Goal: Find specific page/section: Find specific page/section

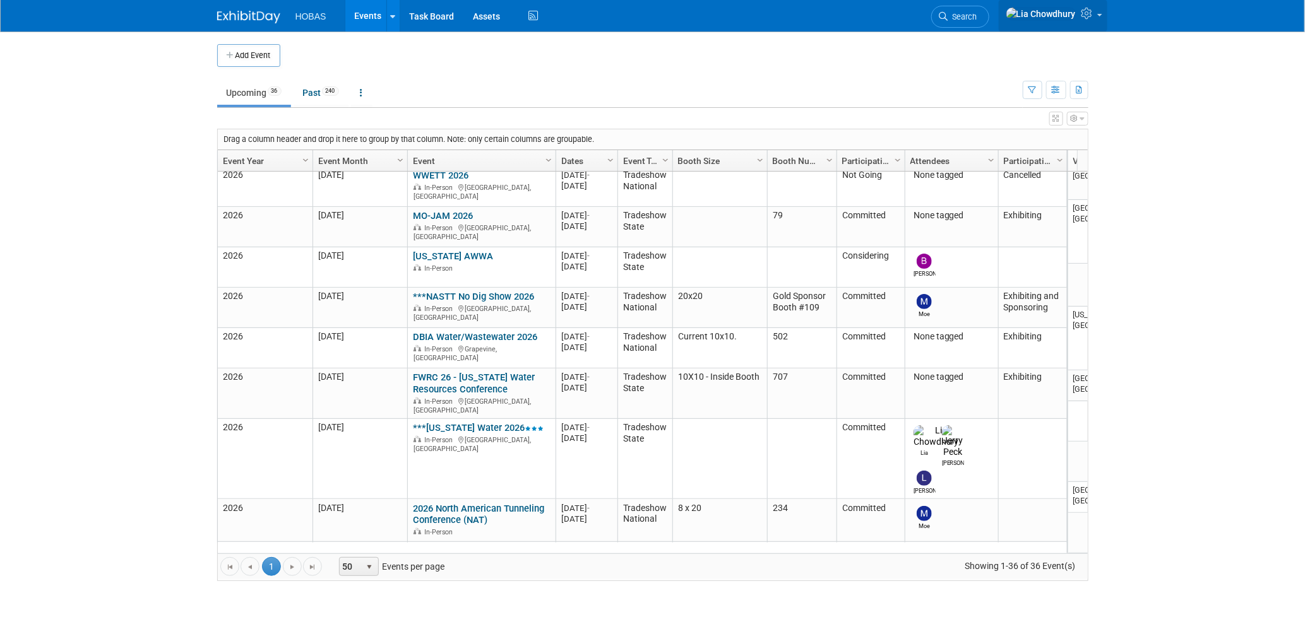
click at [1093, 19] on icon at bounding box center [1088, 13] width 15 height 11
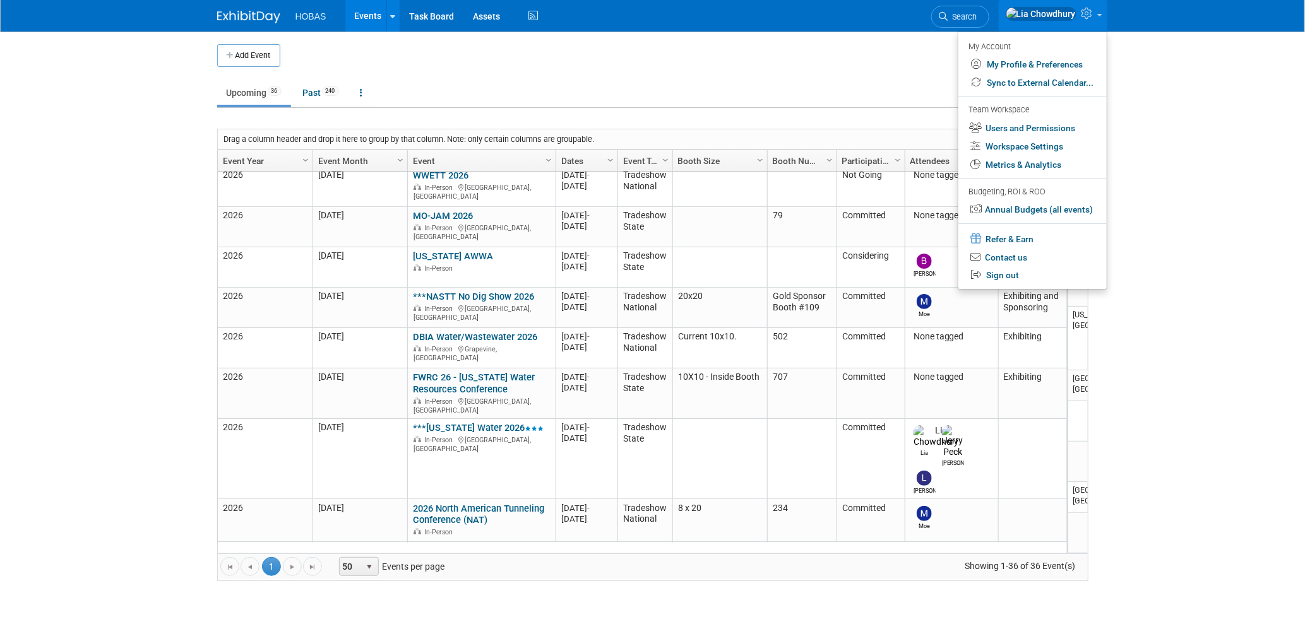
click at [575, 92] on ul "Upcoming 36 Past 240 All Events 276 Past and Upcoming Grouped Annually Events g…" at bounding box center [619, 94] width 805 height 28
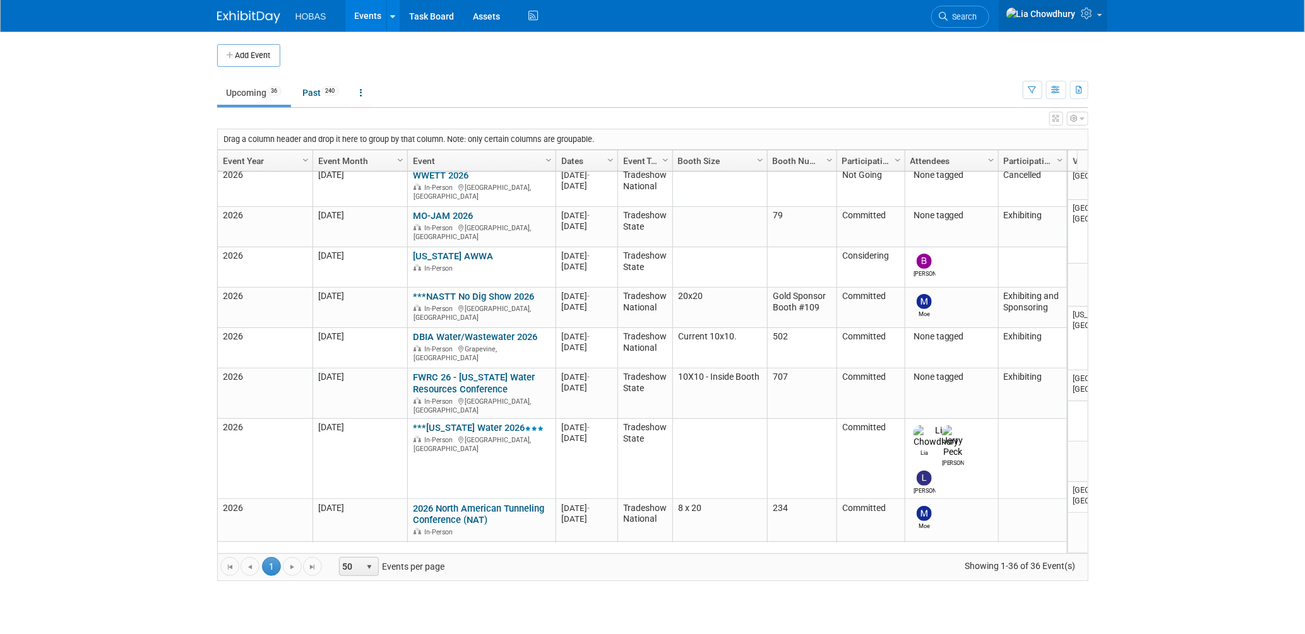
click at [1101, 20] on link at bounding box center [1053, 16] width 109 height 32
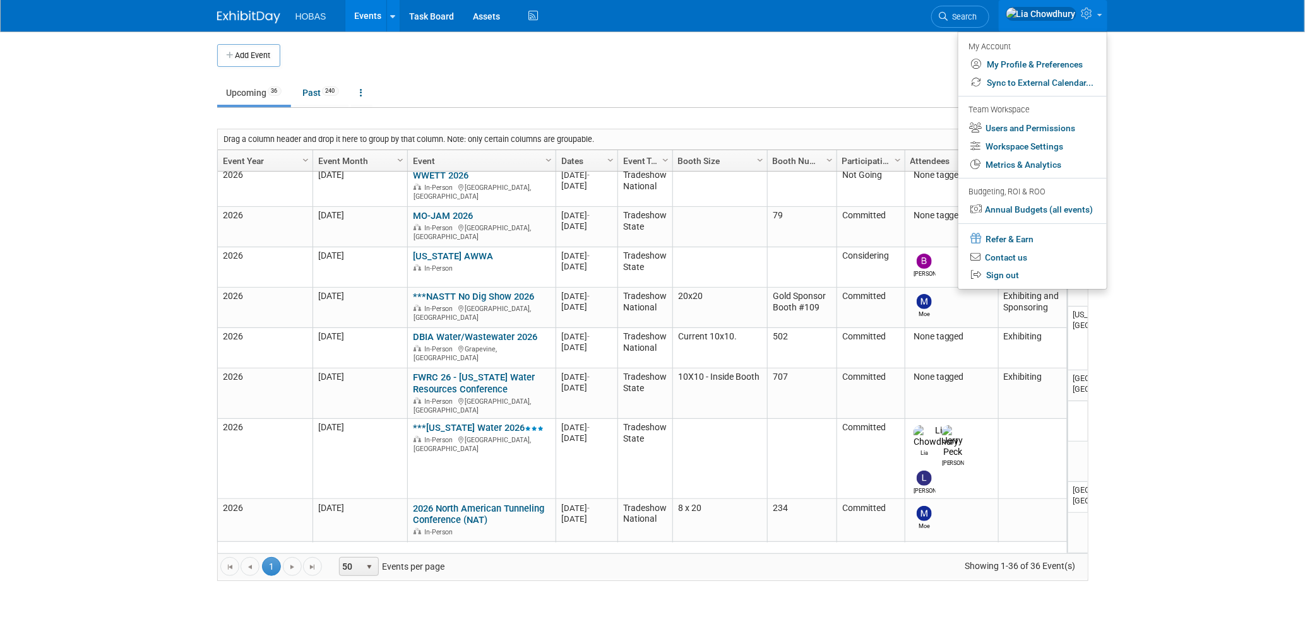
click at [680, 64] on td at bounding box center [663, 55] width 766 height 23
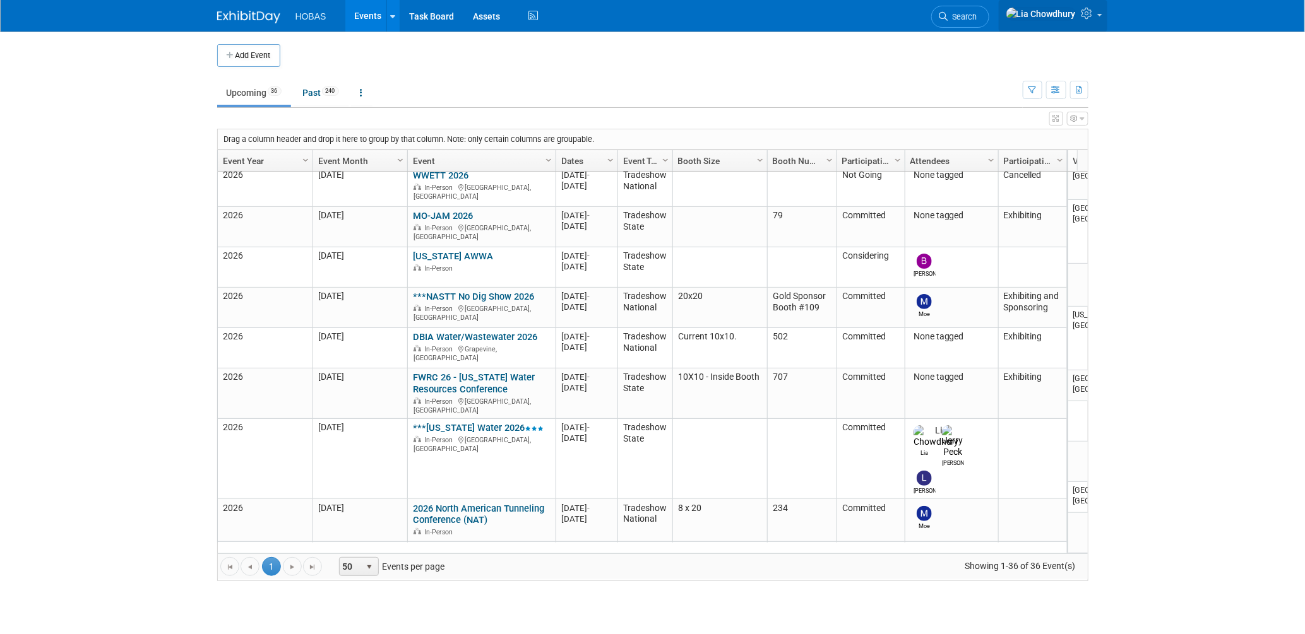
click at [1099, 16] on span at bounding box center [1099, 15] width 5 height 3
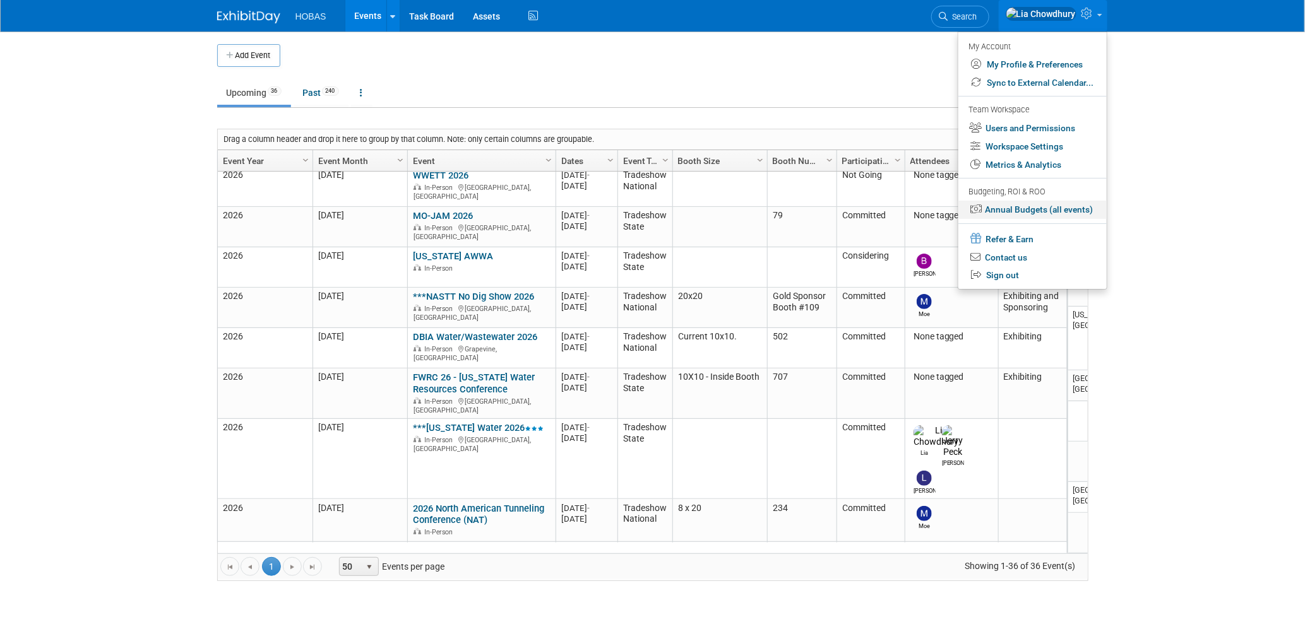
click at [1014, 204] on link "Annual Budgets (all events)" at bounding box center [1032, 210] width 148 height 18
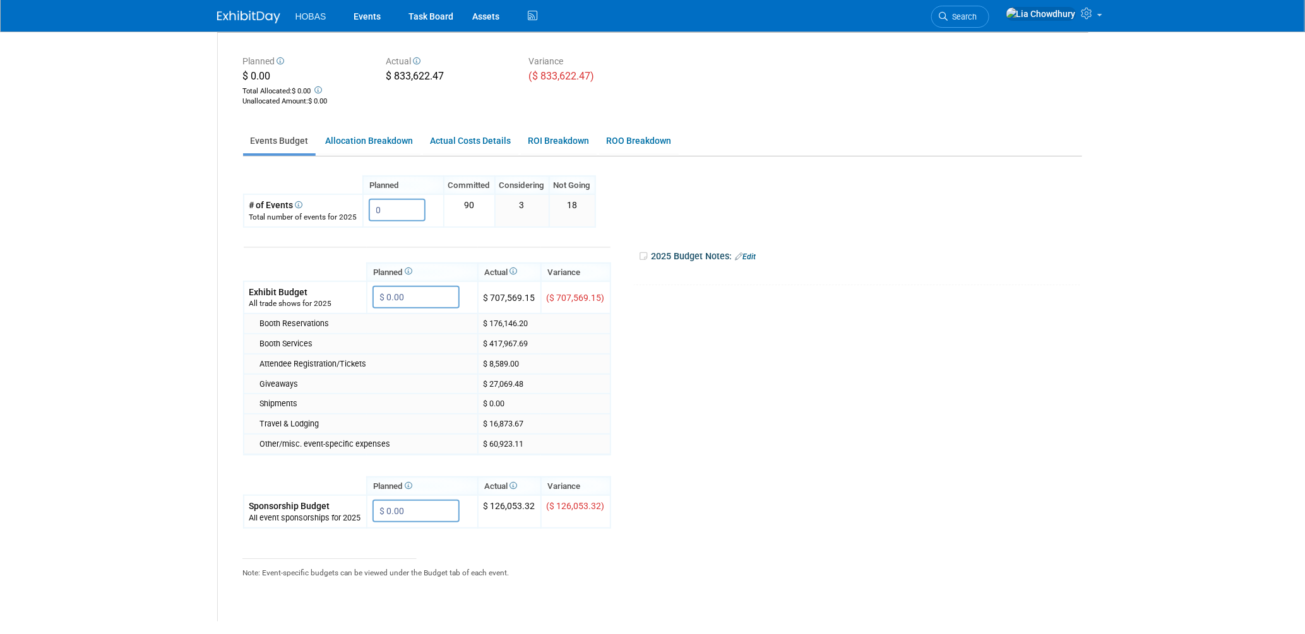
scroll to position [32, 0]
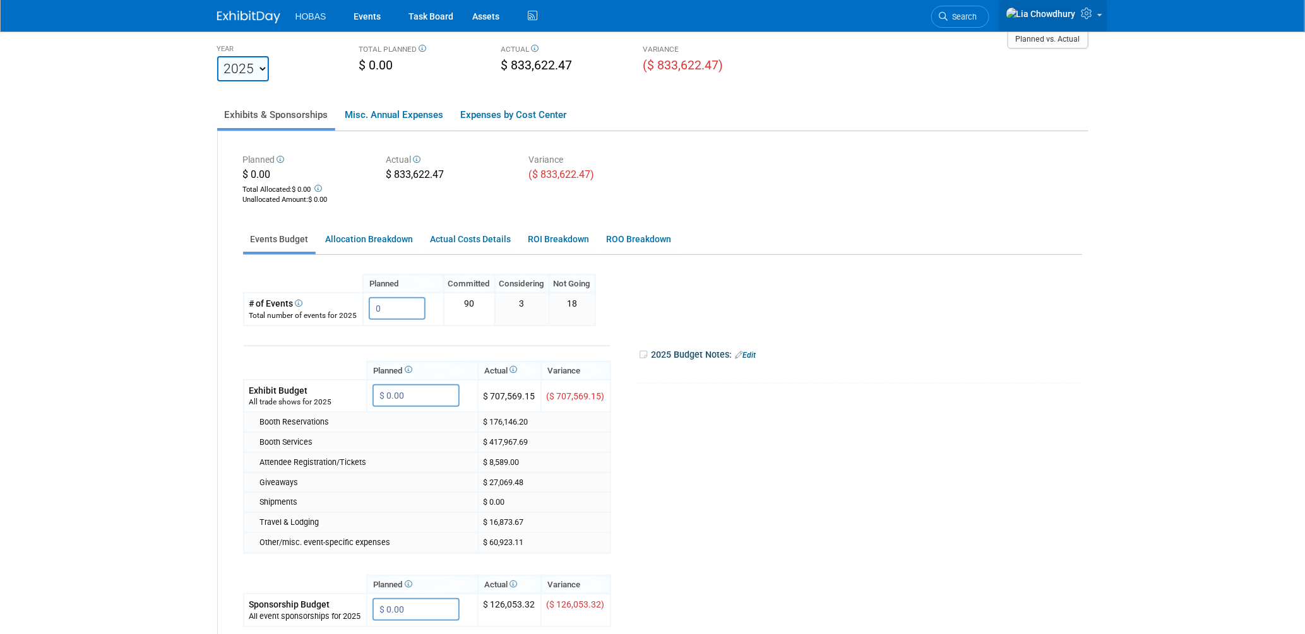
click at [1099, 12] on link at bounding box center [1053, 16] width 109 height 32
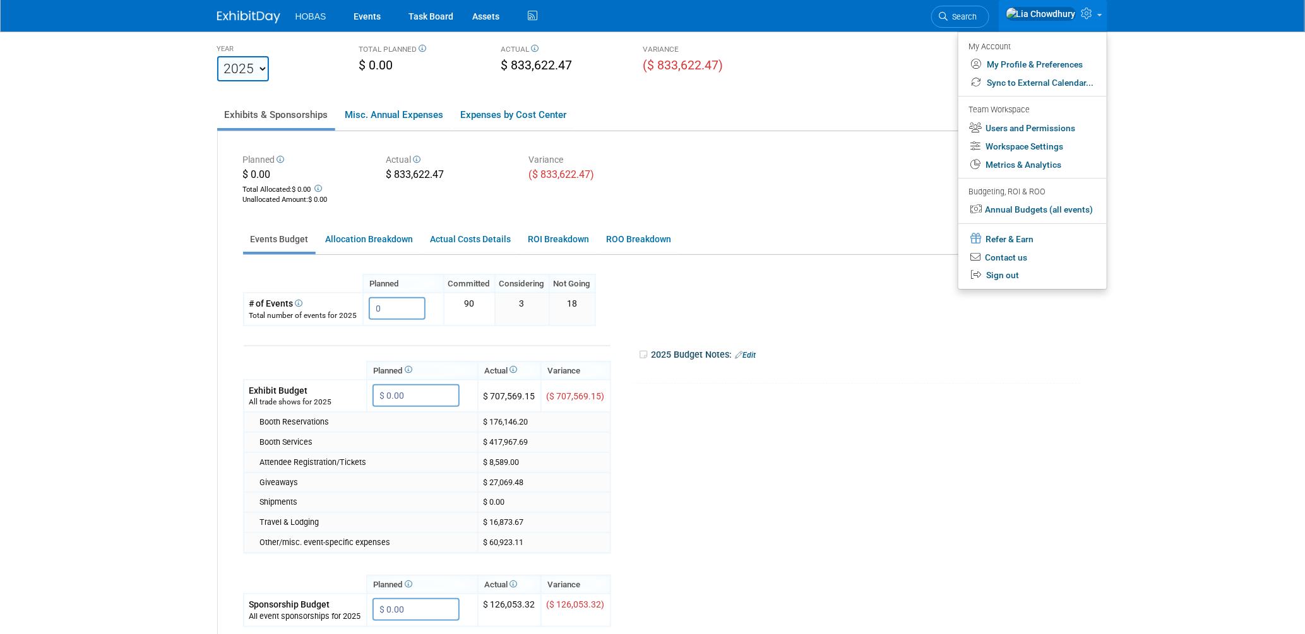
click at [663, 171] on div "Planned $ 0.00 Total Allocated: $ 0.00 Unallocated Amount : $ 0.00 Actual $ 833…" at bounding box center [663, 178] width 858 height 57
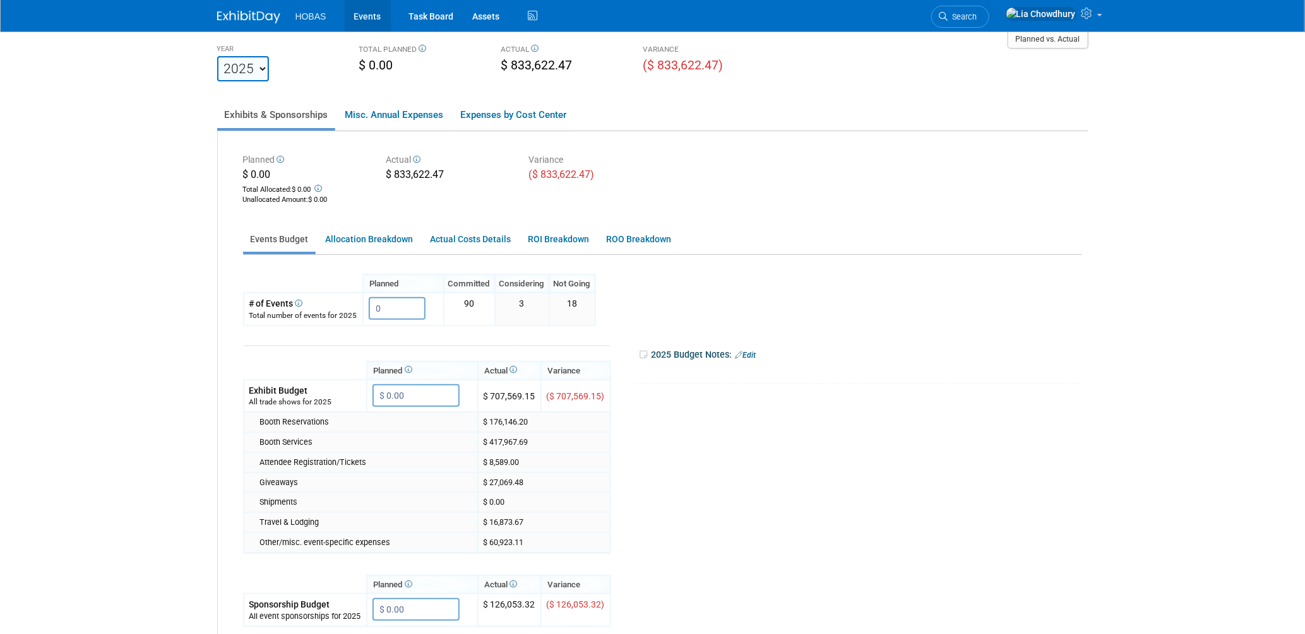
click at [365, 10] on link "Events" at bounding box center [368, 16] width 46 height 32
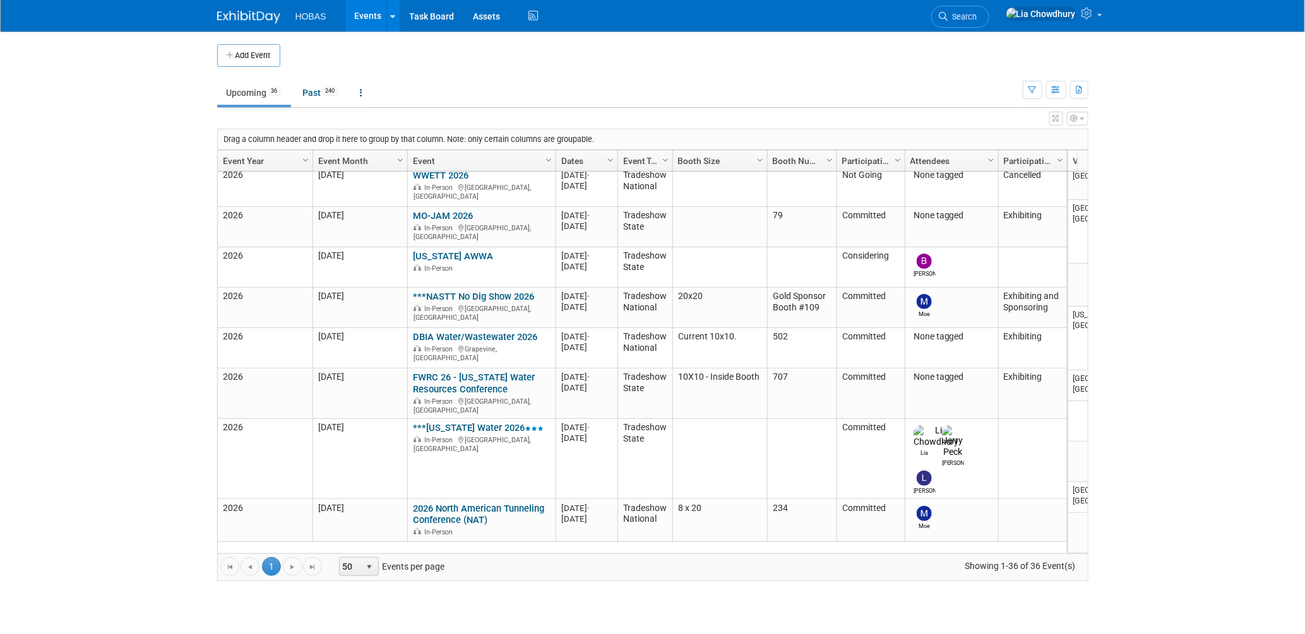
click at [480, 67] on td "Upcoming 36 Past 240 All Events 276 Past and Upcoming Grouped Annually Events g…" at bounding box center [619, 87] width 805 height 41
click at [1080, 117] on icon "button" at bounding box center [1082, 119] width 4 height 8
click at [943, 97] on ul "Upcoming 36 Past 240 All Events 276 Past and Upcoming Grouped Annually Events g…" at bounding box center [619, 94] width 805 height 28
click at [1100, 19] on link at bounding box center [1053, 16] width 109 height 32
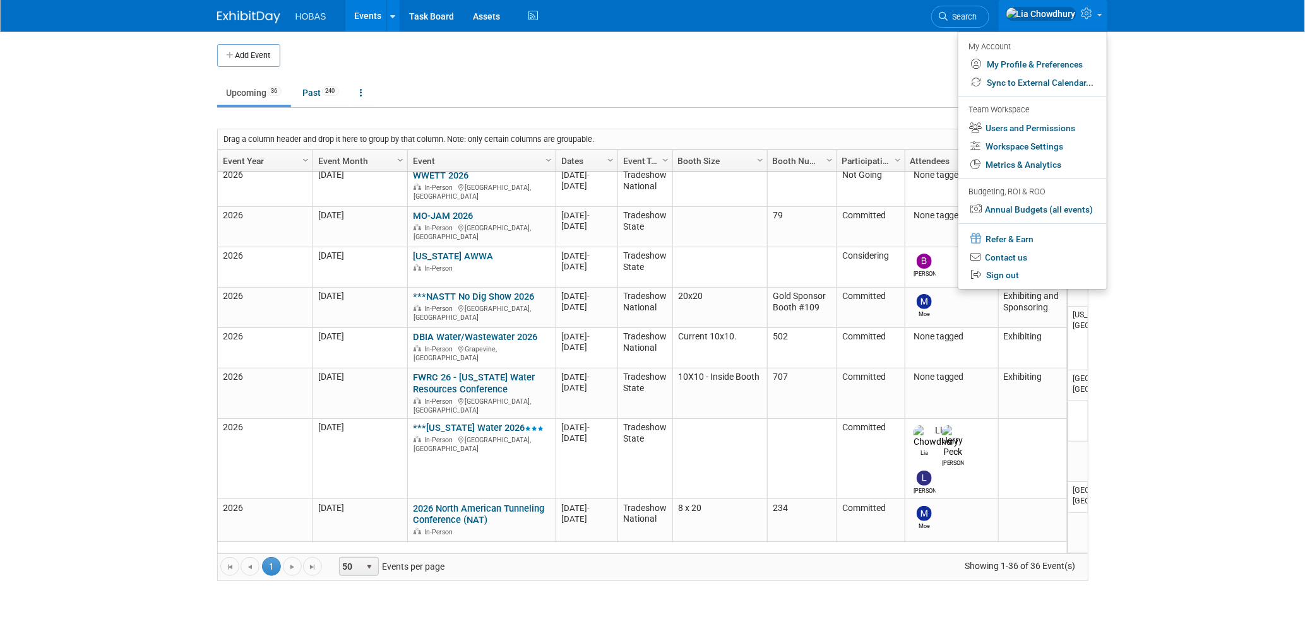
click at [418, 129] on div "Drag a column header and drop it here to group by that column. Note: only certa…" at bounding box center [652, 355] width 871 height 453
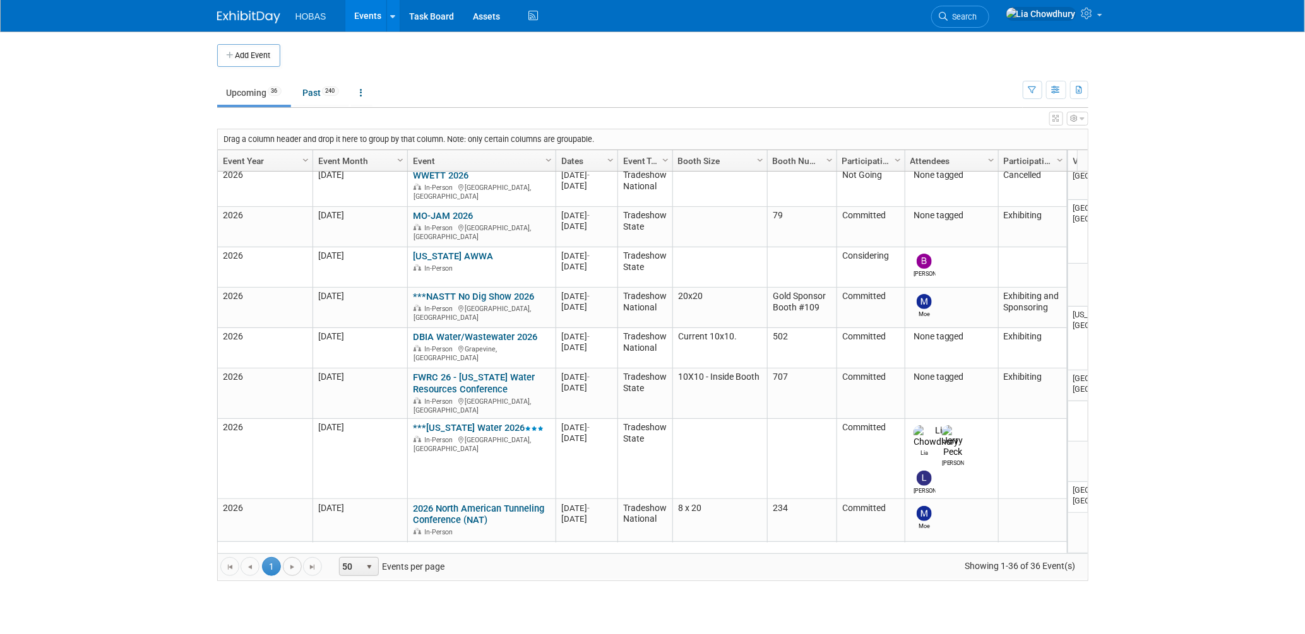
click at [292, 566] on span "Go to the next page" at bounding box center [292, 567] width 10 height 10
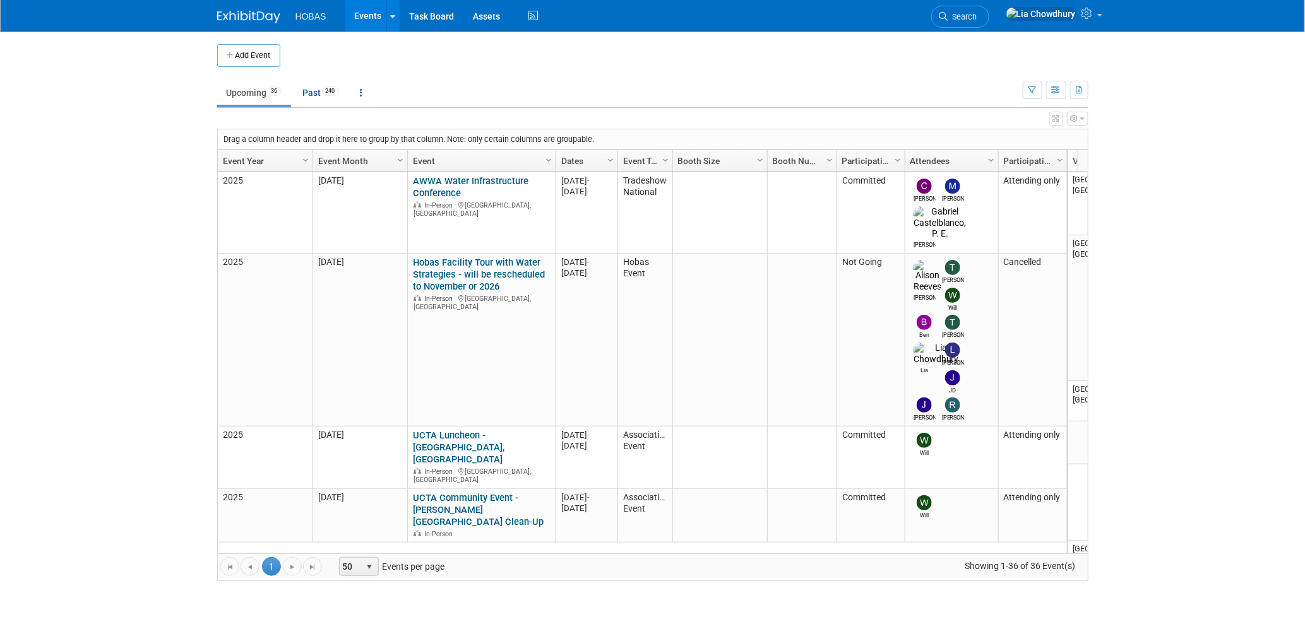
click at [1077, 119] on button "button" at bounding box center [1077, 119] width 21 height 14
drag, startPoint x: 860, startPoint y: 99, endPoint x: 821, endPoint y: 99, distance: 39.1
click at [859, 99] on ul "Upcoming 36 Past 240 All Events 276 Past and Upcoming Grouped Annually Events g…" at bounding box center [619, 94] width 805 height 28
click at [367, 92] on link at bounding box center [361, 93] width 21 height 24
click at [521, 98] on ul "Upcoming 36 Past 240 All Events 276 Past and Upcoming Grouped Annually Events g…" at bounding box center [619, 94] width 805 height 28
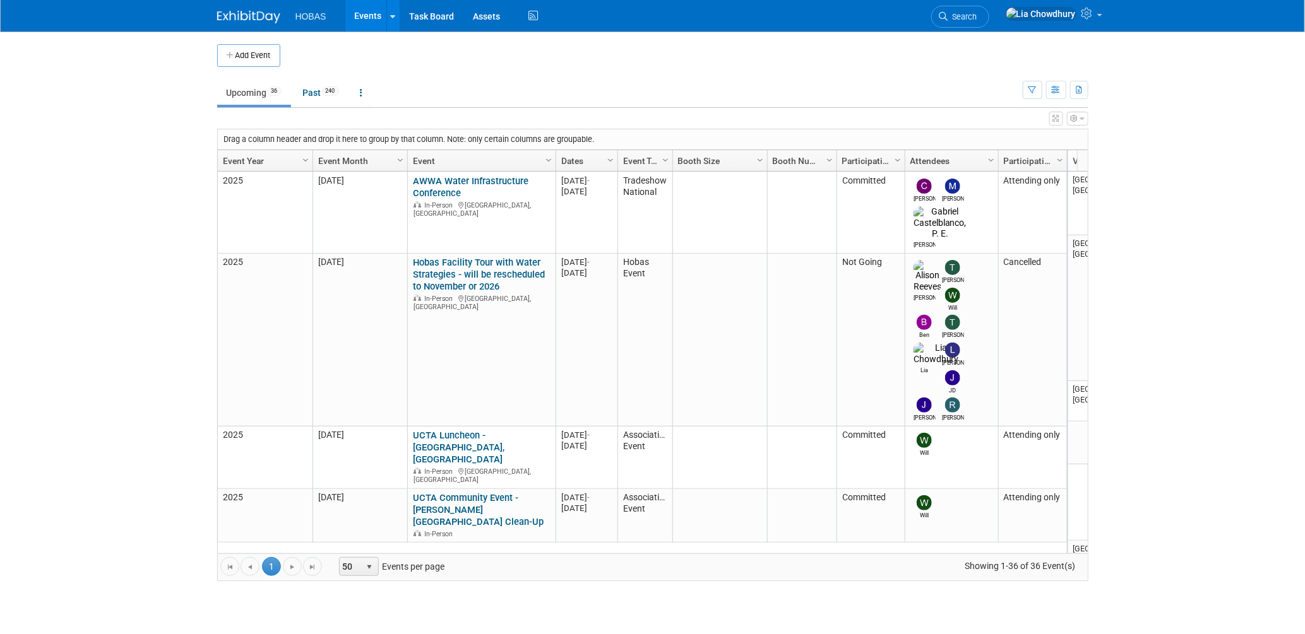
click at [1076, 120] on icon "button" at bounding box center [1074, 119] width 8 height 8
click at [836, 94] on ul "Upcoming 36 Past 240 All Events 276 Past and Upcoming Grouped Annually Events g…" at bounding box center [619, 94] width 805 height 28
click at [1103, 18] on link at bounding box center [1053, 16] width 109 height 32
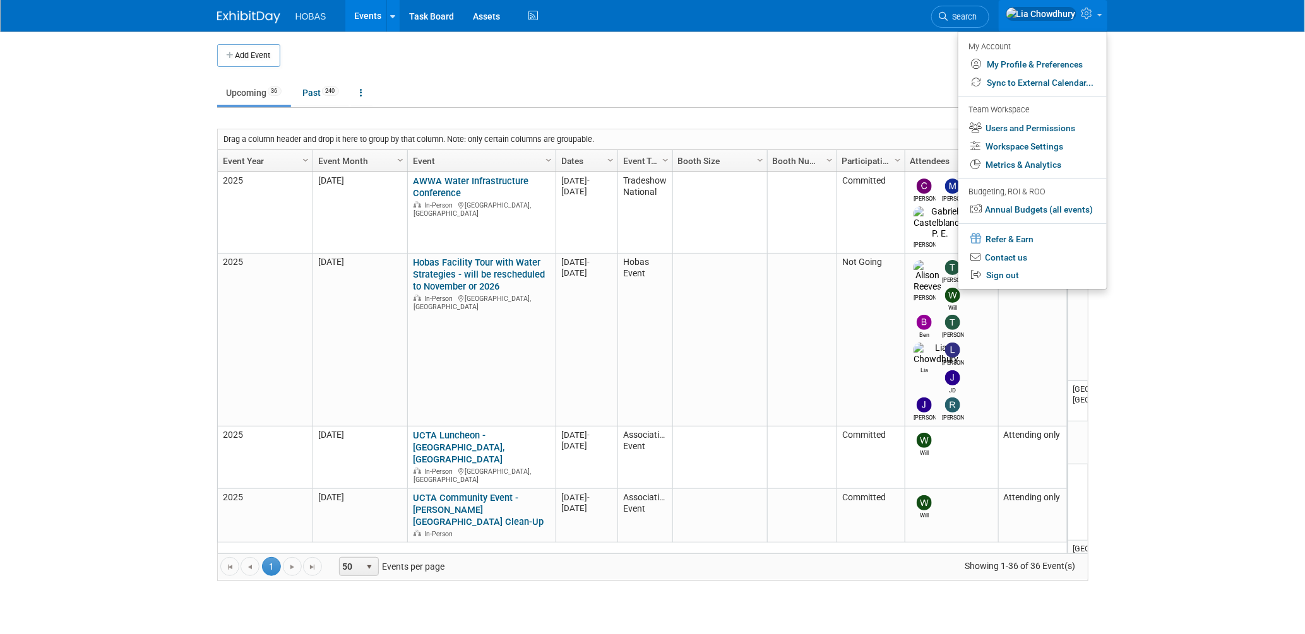
click at [727, 129] on div "Drag a column header and drop it here to group by that column. Note: only certa…" at bounding box center [653, 139] width 870 height 20
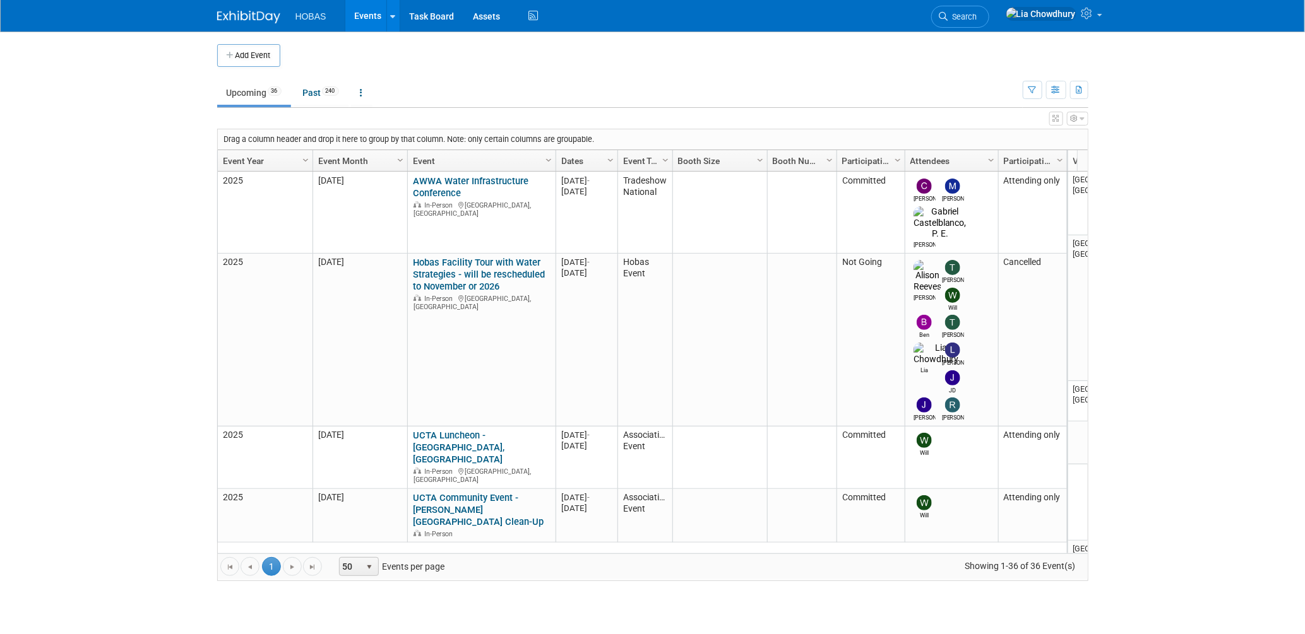
click at [372, 13] on link "Events" at bounding box center [368, 16] width 46 height 32
